Goal: Transaction & Acquisition: Download file/media

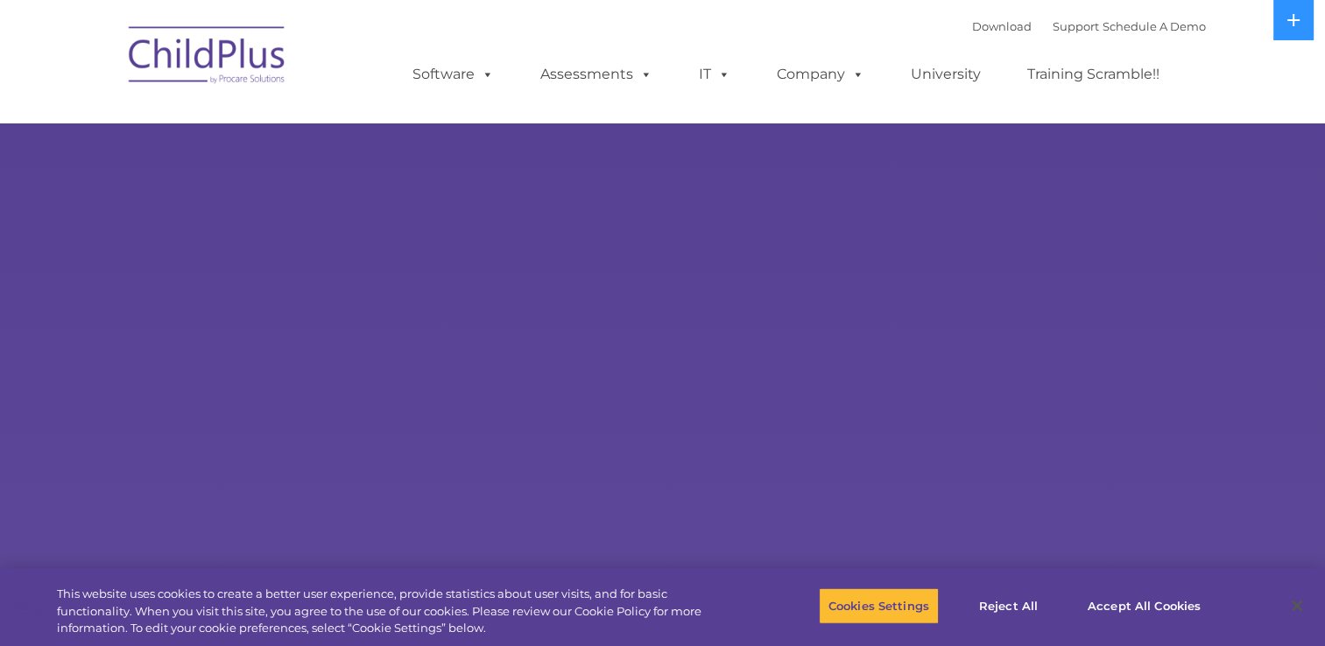
select select "MEDIUM"
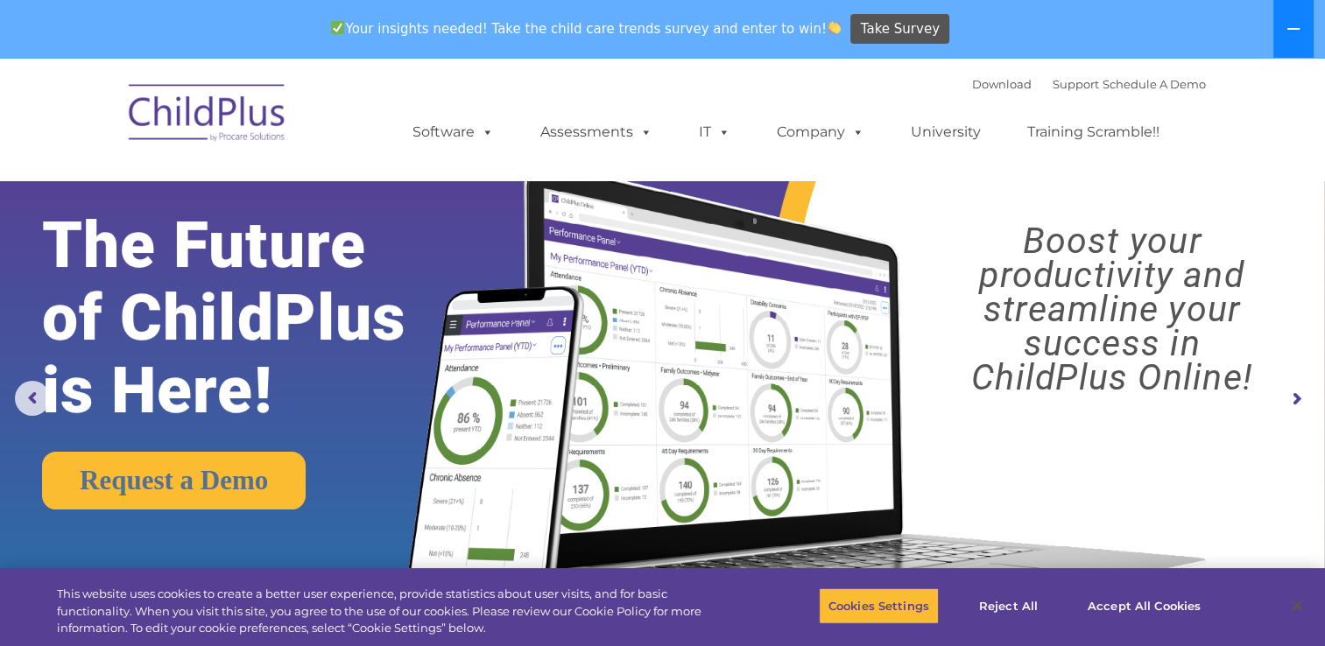
click at [1291, 34] on icon at bounding box center [1293, 29] width 14 height 14
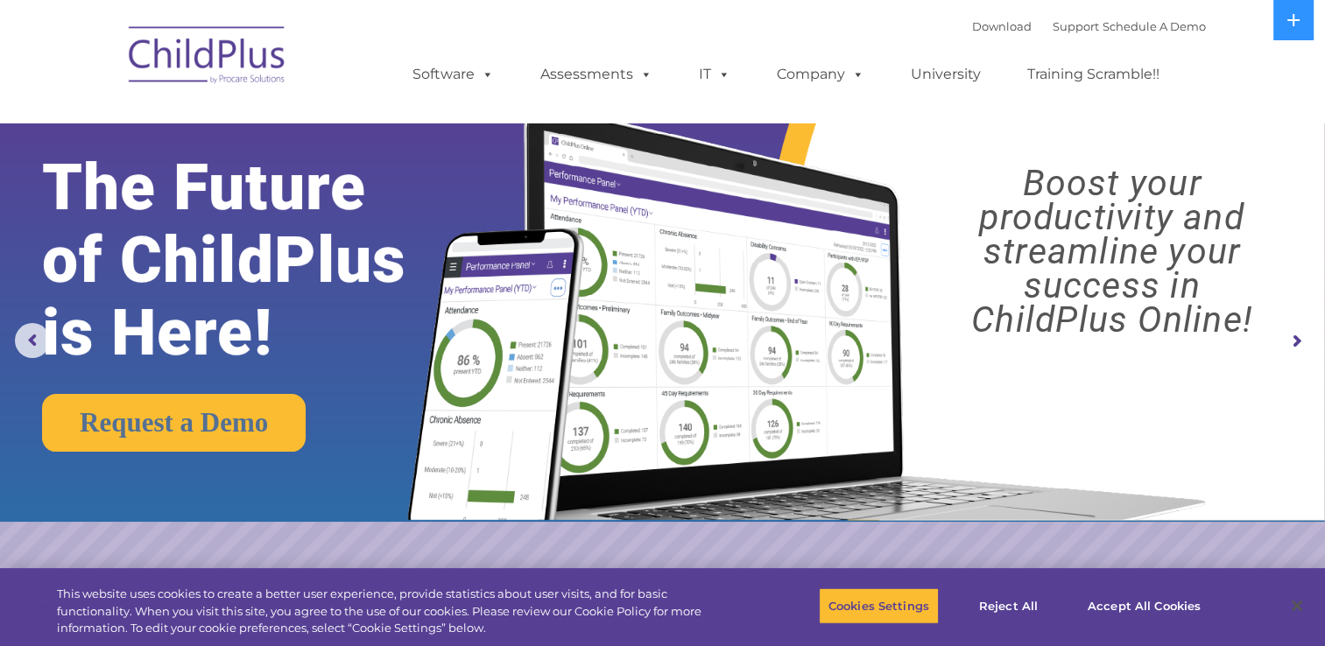
click at [233, 61] on img at bounding box center [207, 58] width 175 height 88
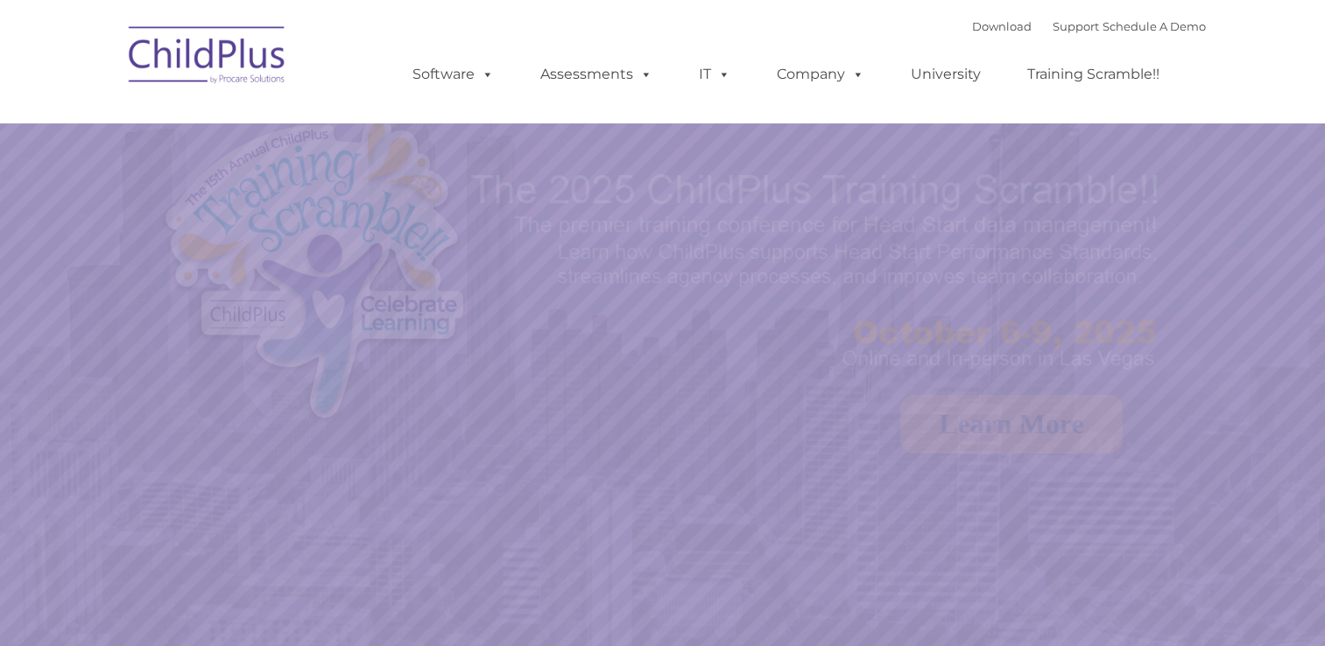
select select "MEDIUM"
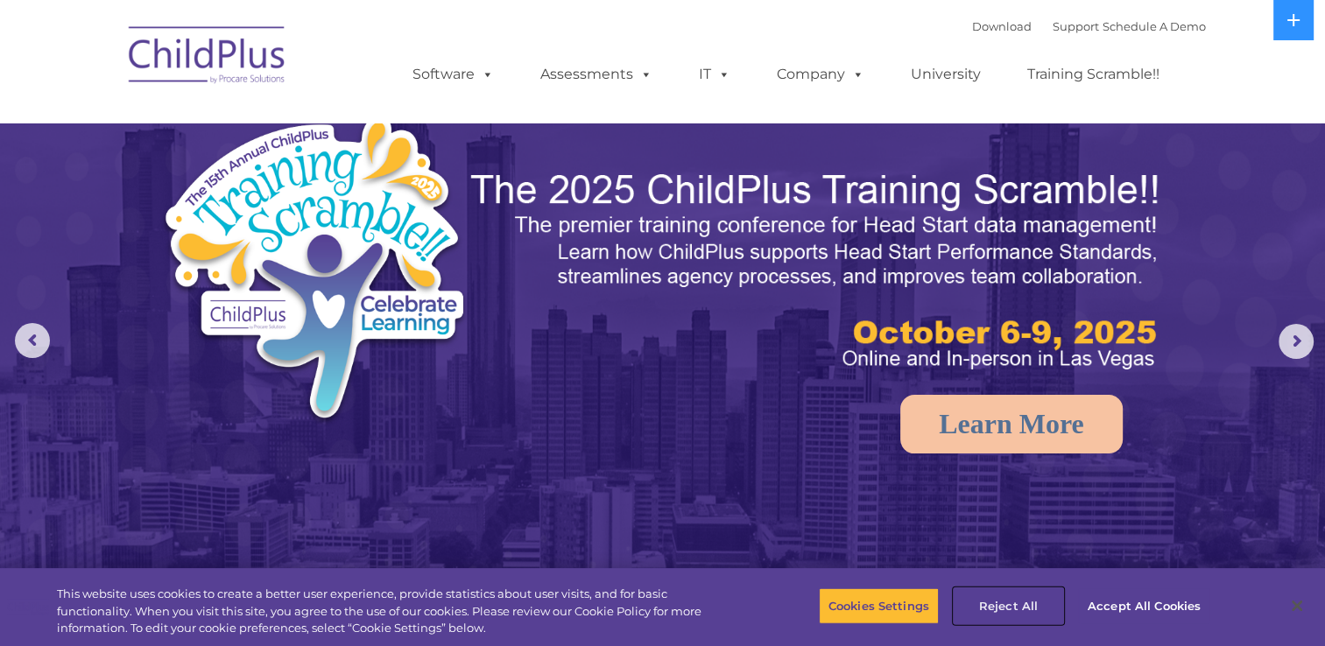
click at [1033, 611] on button "Reject All" at bounding box center [1008, 606] width 109 height 37
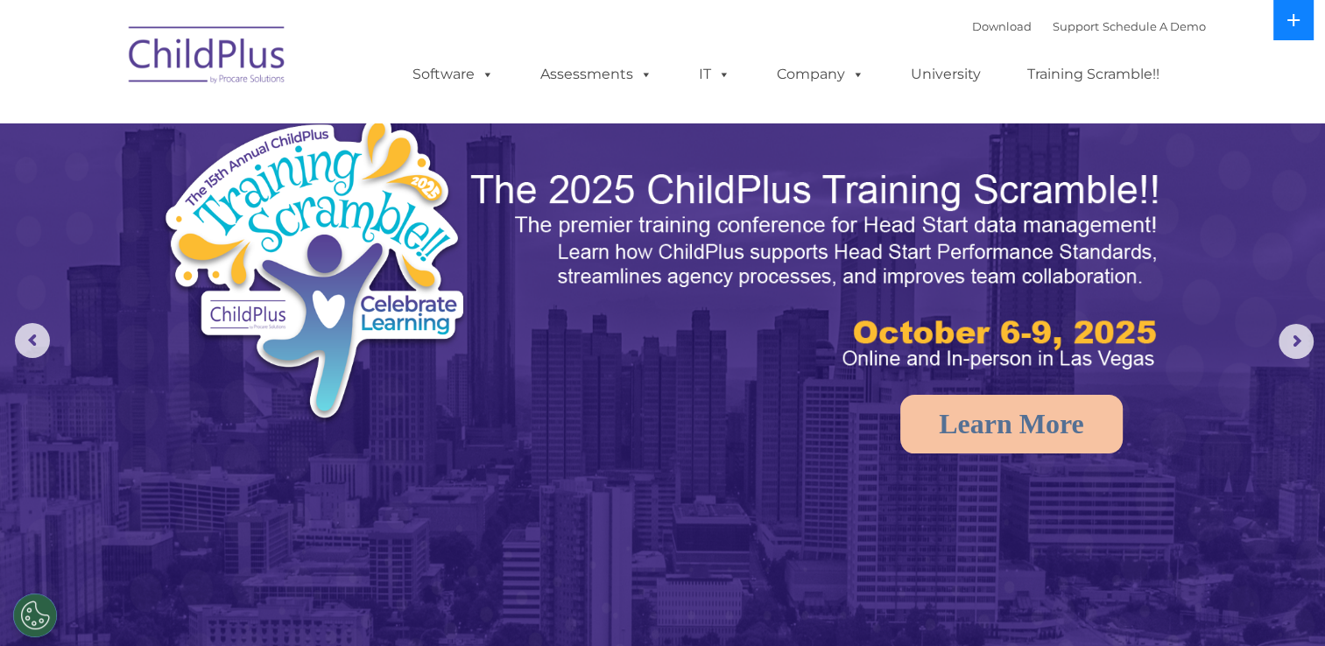
click at [1280, 21] on button at bounding box center [1293, 20] width 40 height 40
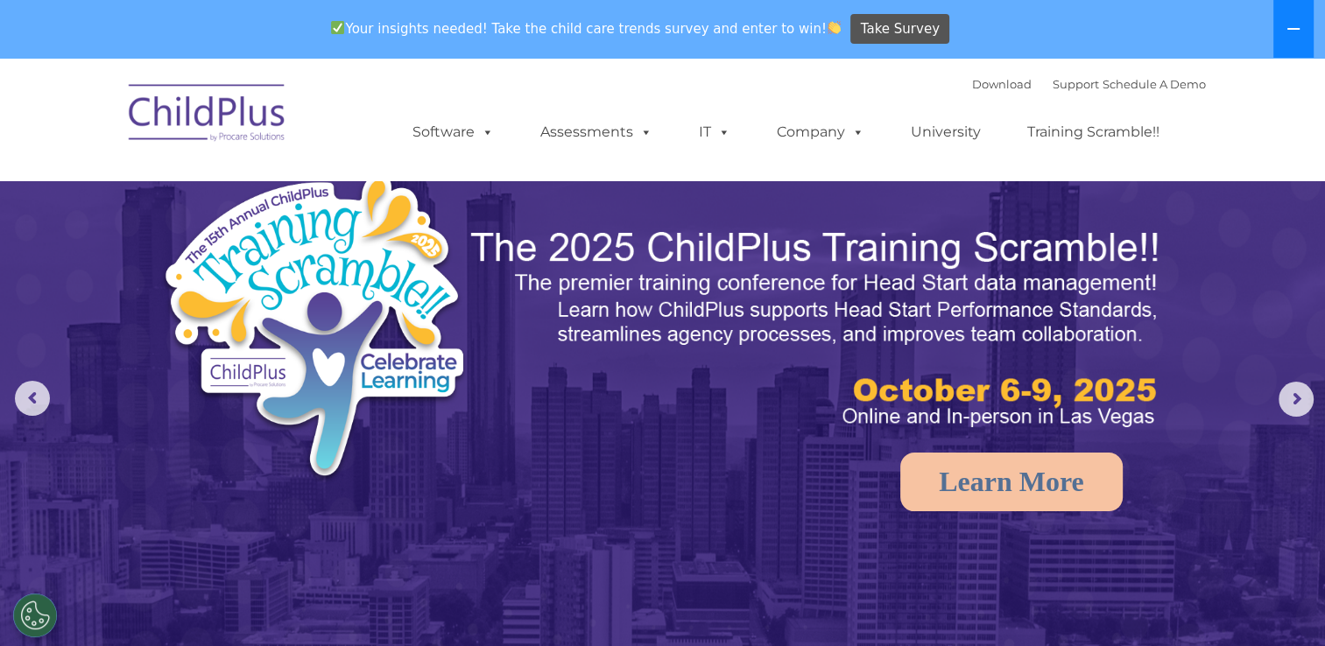
click at [1282, 21] on button at bounding box center [1293, 29] width 40 height 58
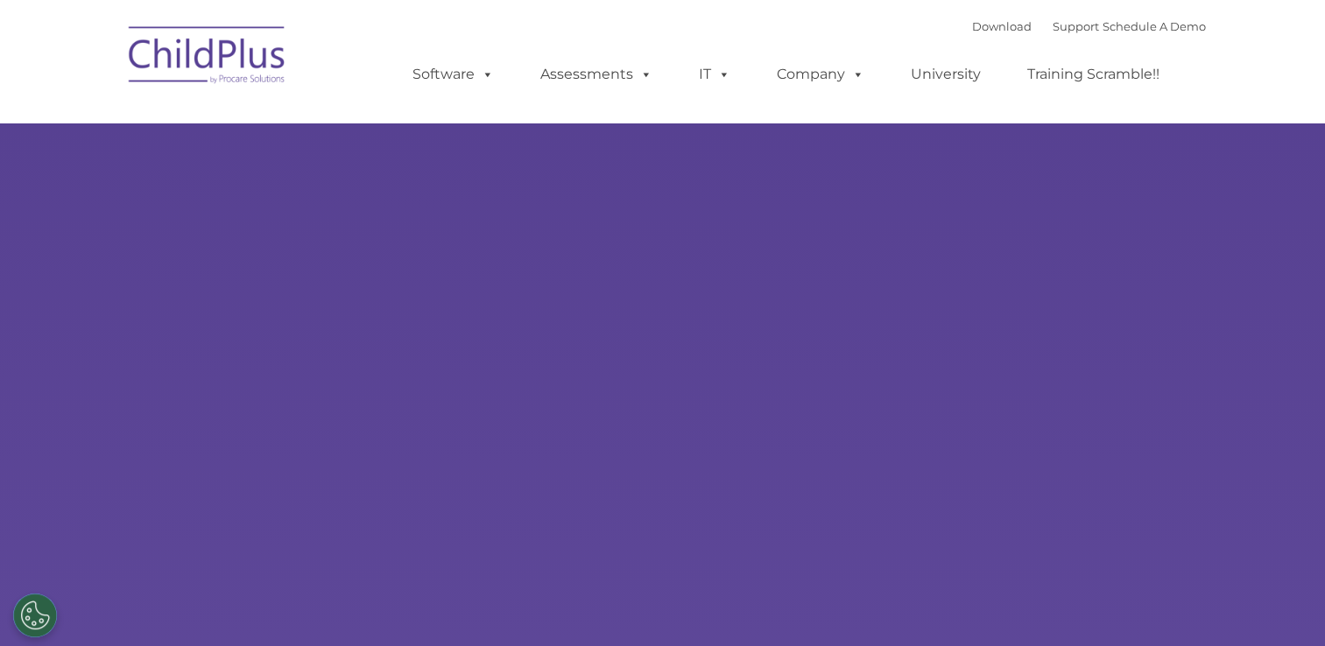
type input ""
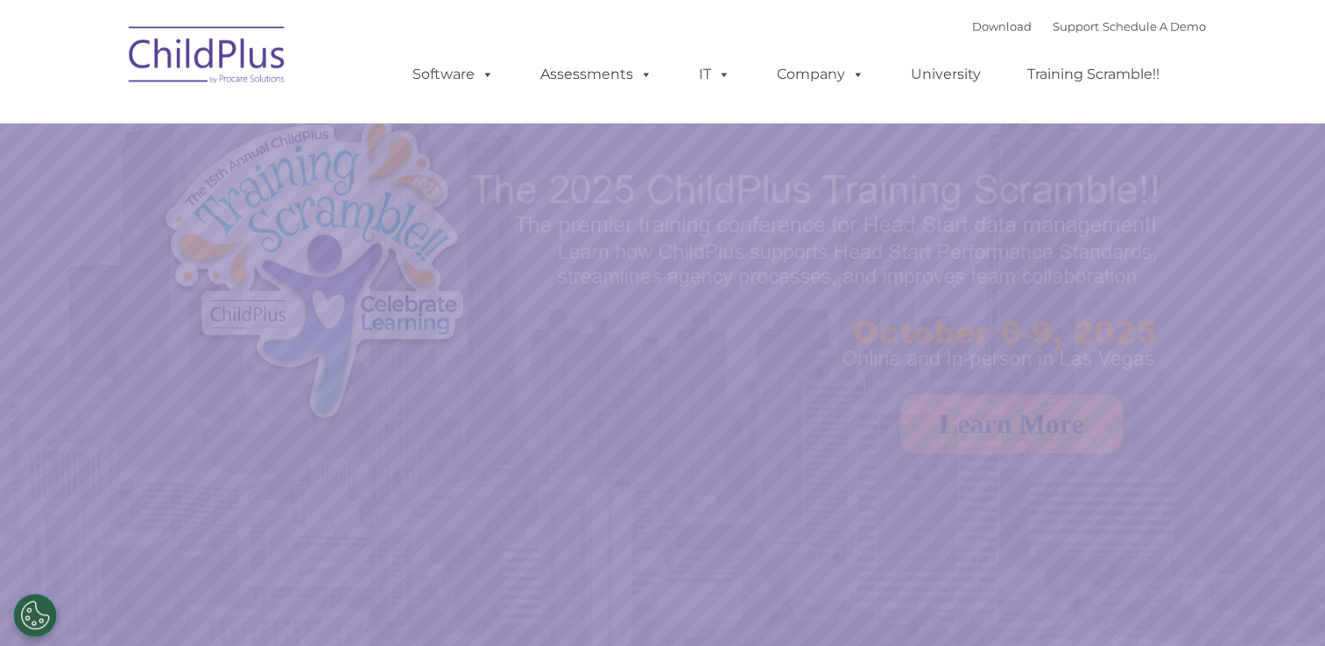
select select "MEDIUM"
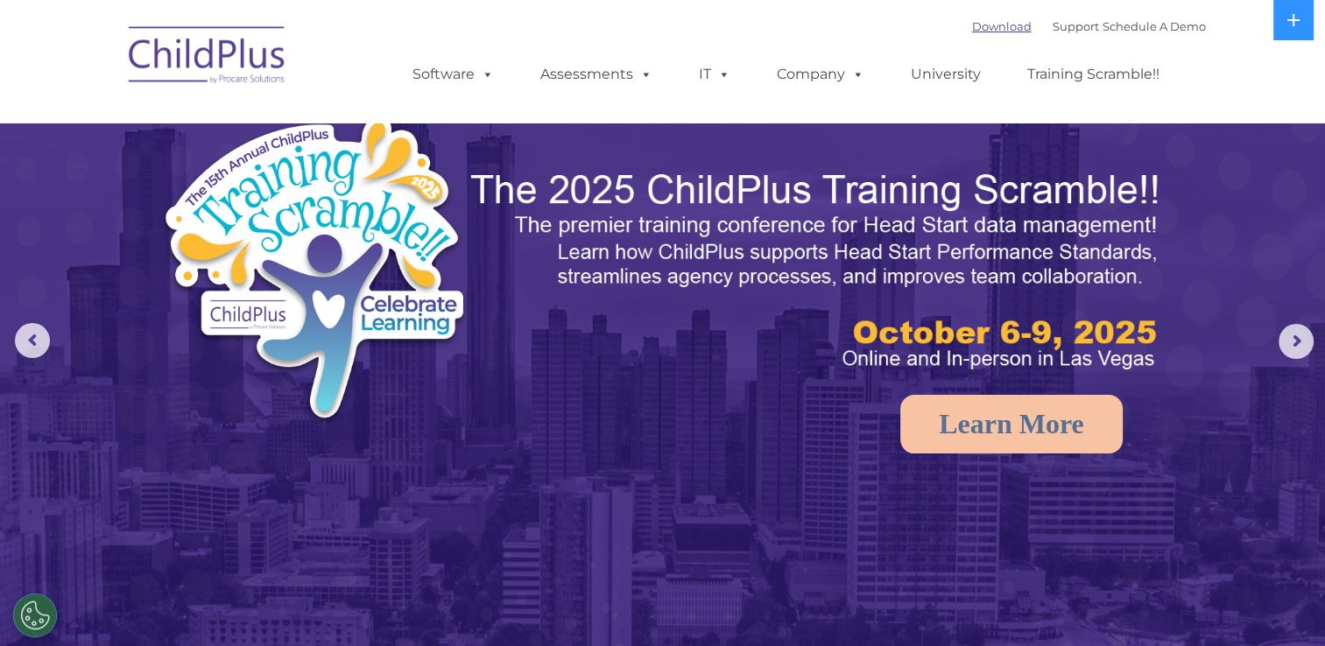
click at [972, 27] on link "Download" at bounding box center [1002, 26] width 60 height 14
